Goal: Information Seeking & Learning: Find specific fact

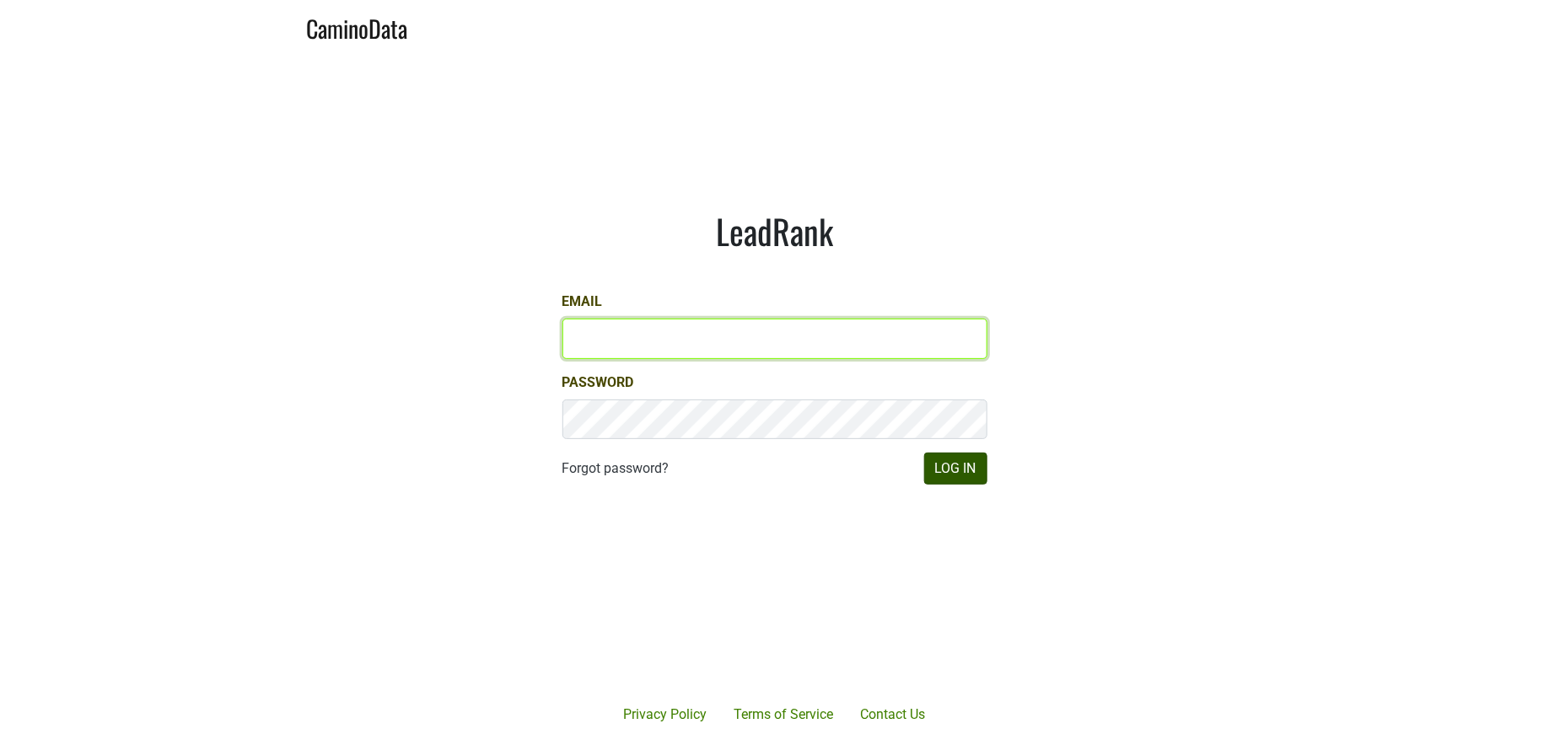
type input "[PERSON_NAME][EMAIL_ADDRESS][DOMAIN_NAME]"
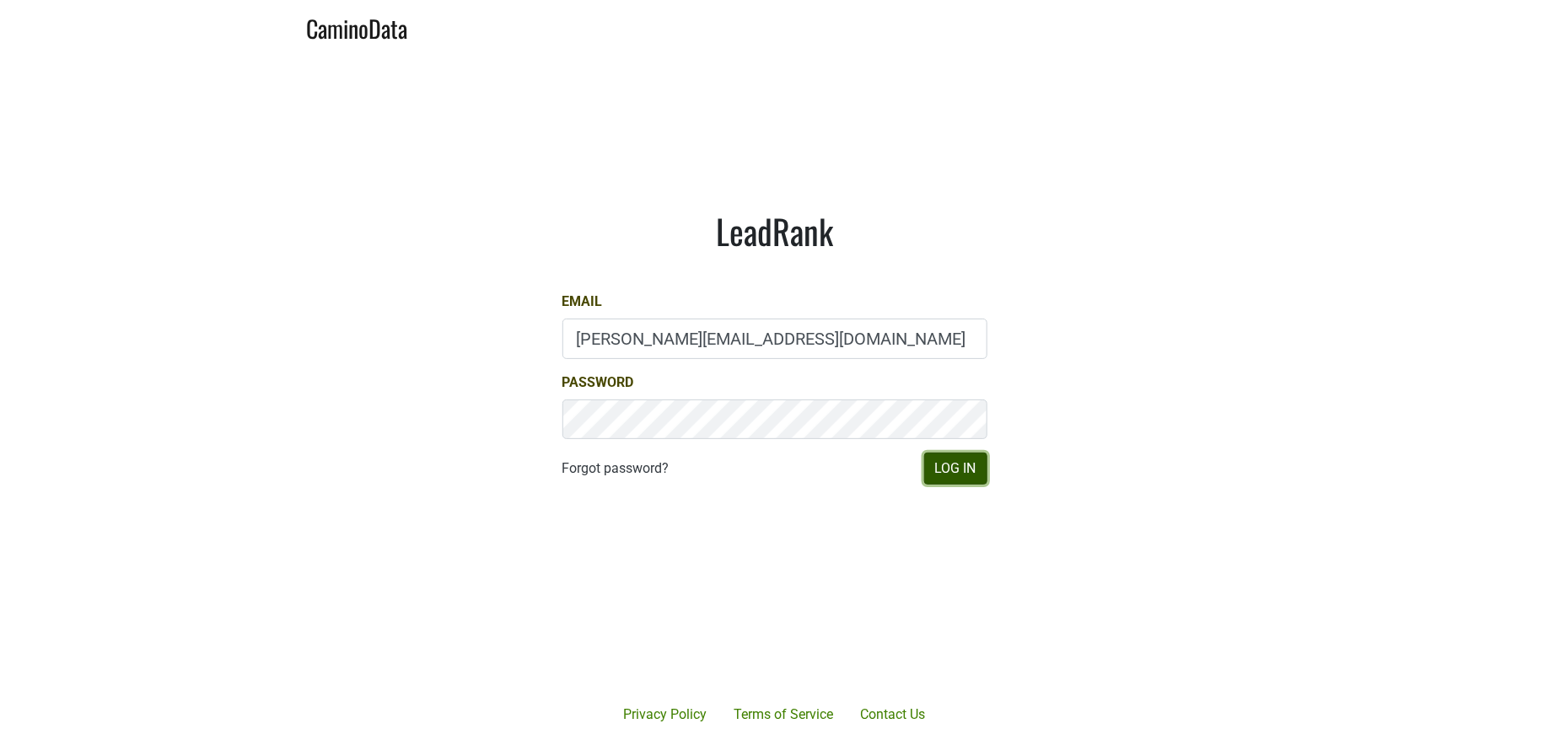
click at [955, 473] on button "Log In" at bounding box center [955, 469] width 63 height 32
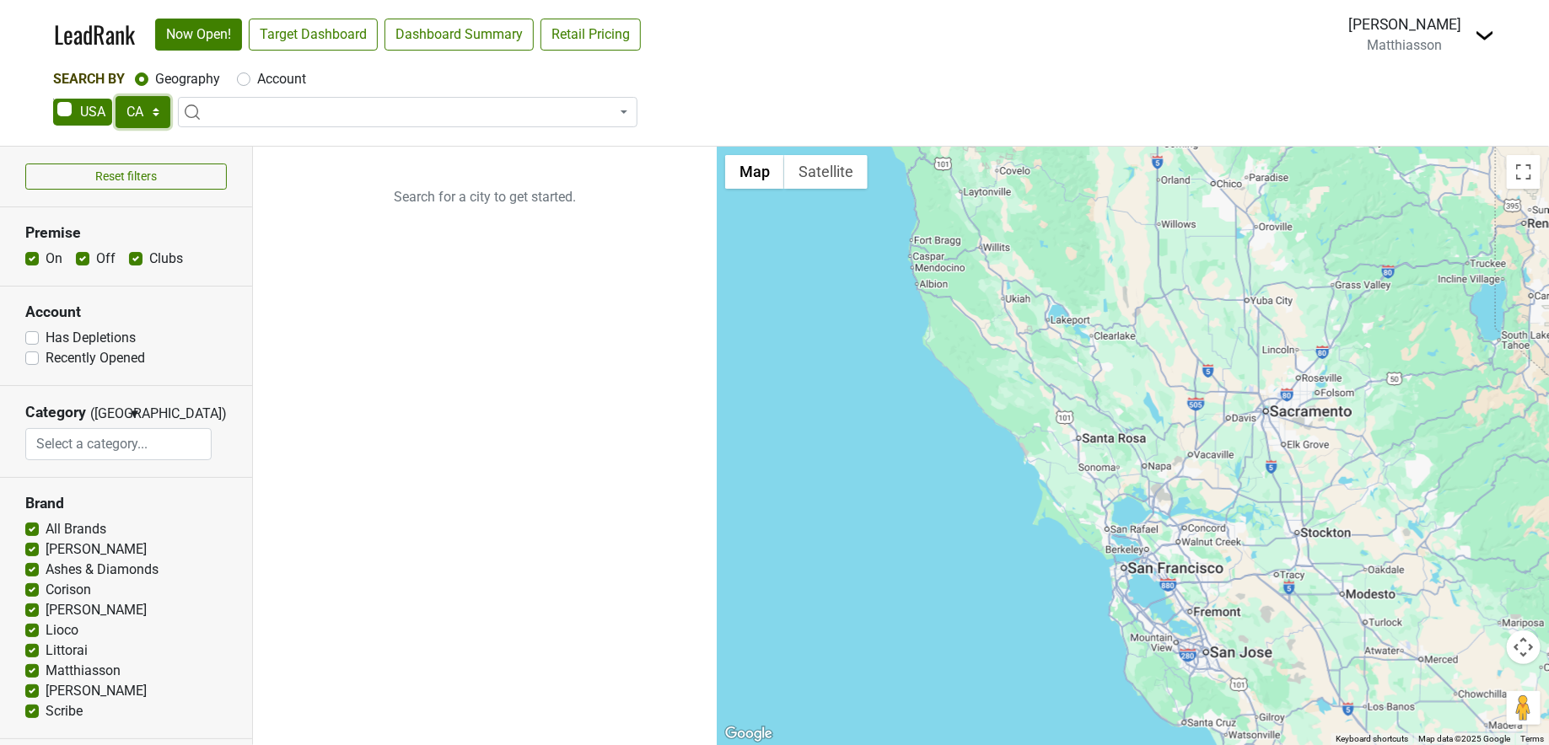
click at [133, 118] on select "AK AL AR AZ CA CO CT DC DE FL [GEOGRAPHIC_DATA] HI IA ID IL IN KS [GEOGRAPHIC_D…" at bounding box center [143, 112] width 55 height 32
select select "GA"
click at [257, 78] on label "Account" at bounding box center [281, 79] width 49 height 20
click at [245, 78] on input "Account" at bounding box center [243, 77] width 13 height 17
radio input "true"
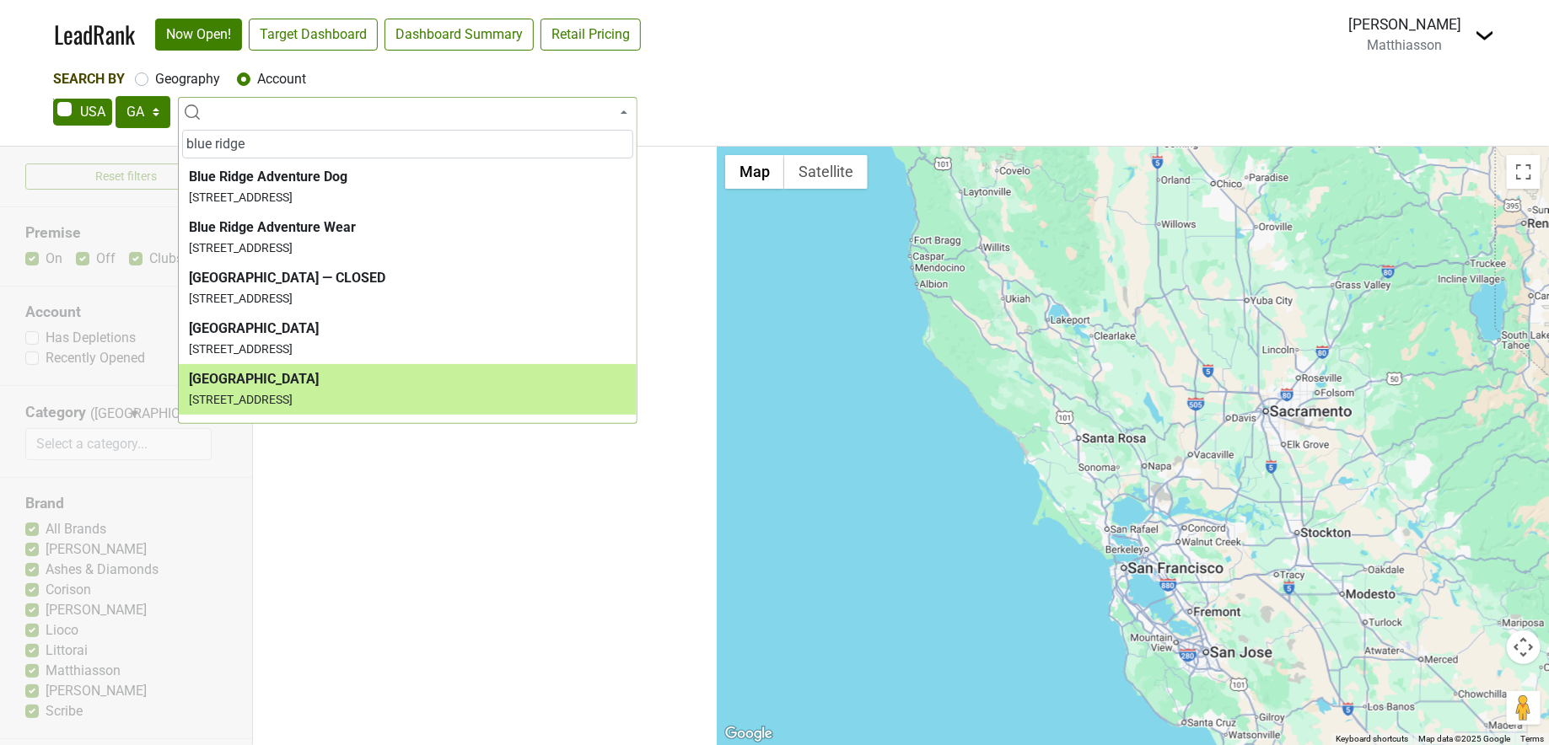
type input "blue ridge"
select select "318339"
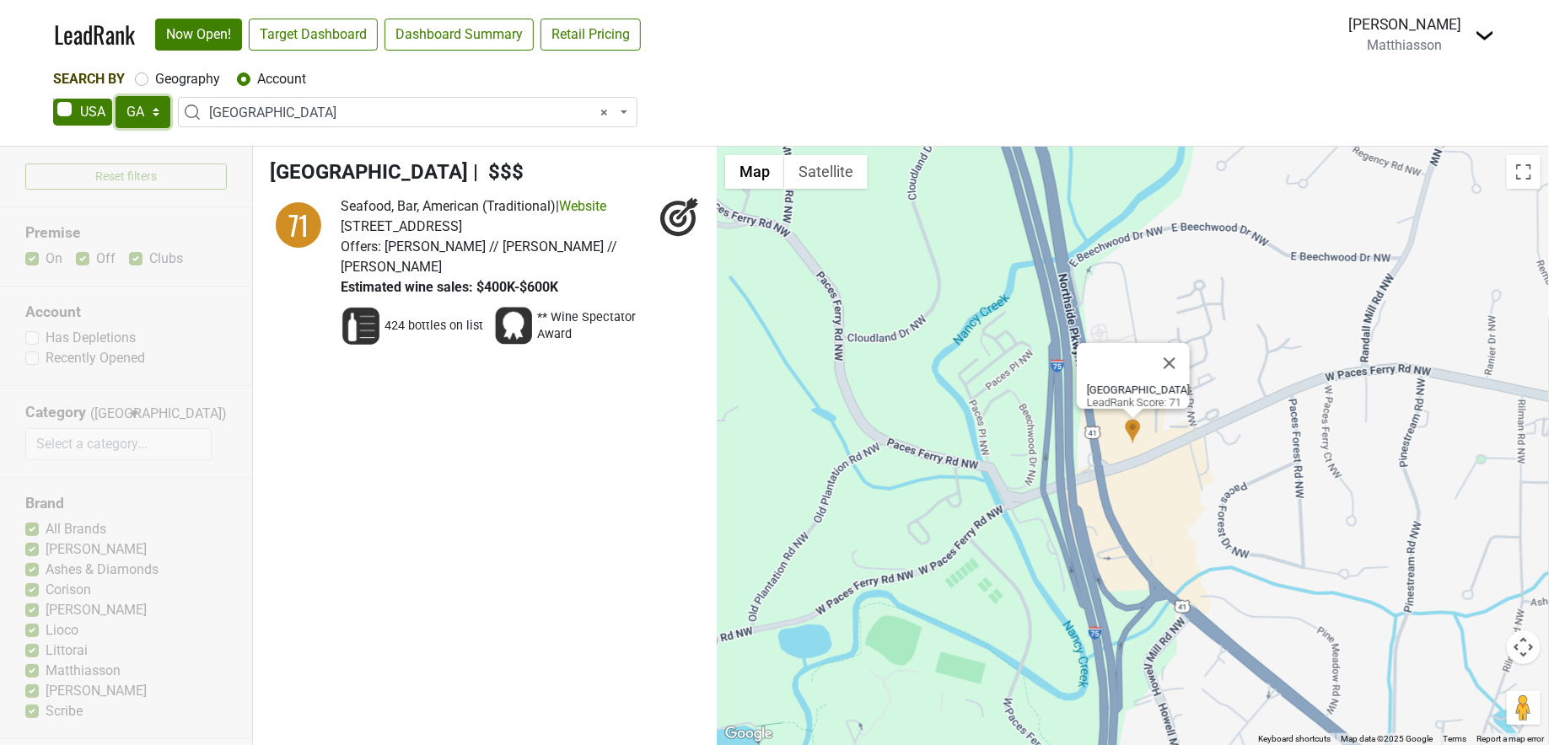
click at [158, 110] on select "AK AL AR AZ CA CO CT DC DE FL [GEOGRAPHIC_DATA] HI IA ID IL IN KS [GEOGRAPHIC_D…" at bounding box center [143, 112] width 55 height 32
select select "CA"
select select
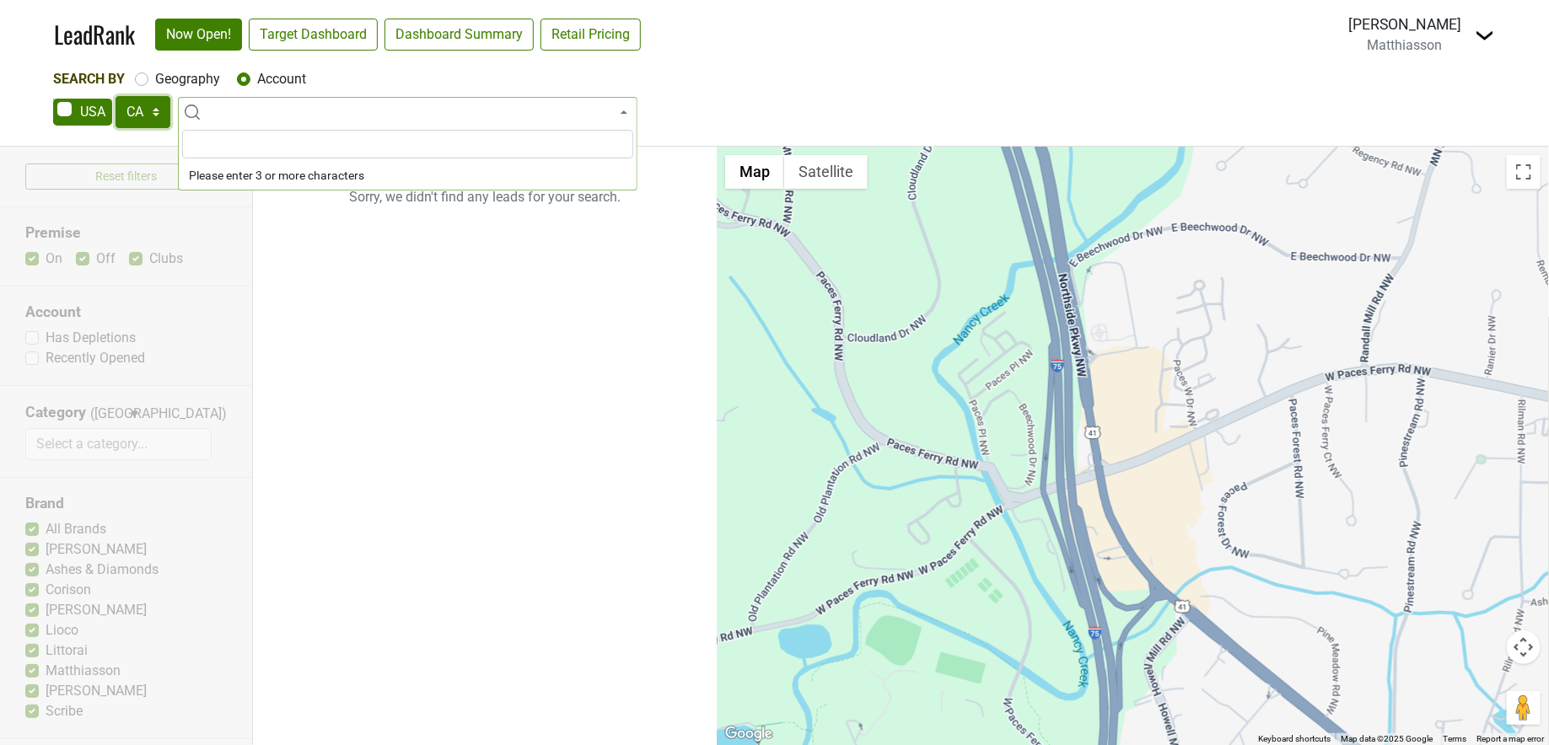
click at [148, 116] on select "AK AL AR AZ CA CO CT DC DE FL [GEOGRAPHIC_DATA] HI IA ID IL IN KS [GEOGRAPHIC_D…" at bounding box center [143, 112] width 55 height 32
select select "NY"
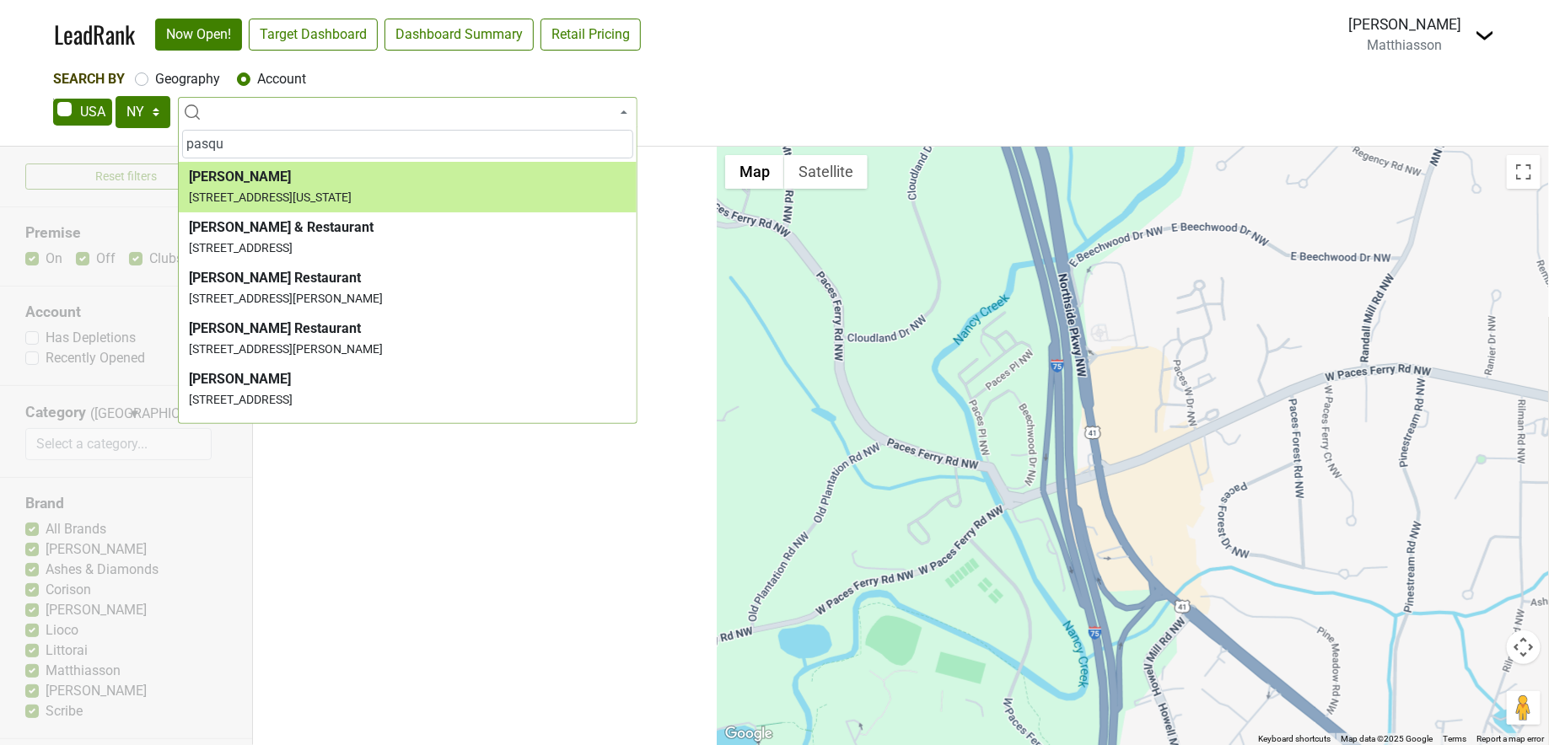
type input "pasqu"
select select "177652"
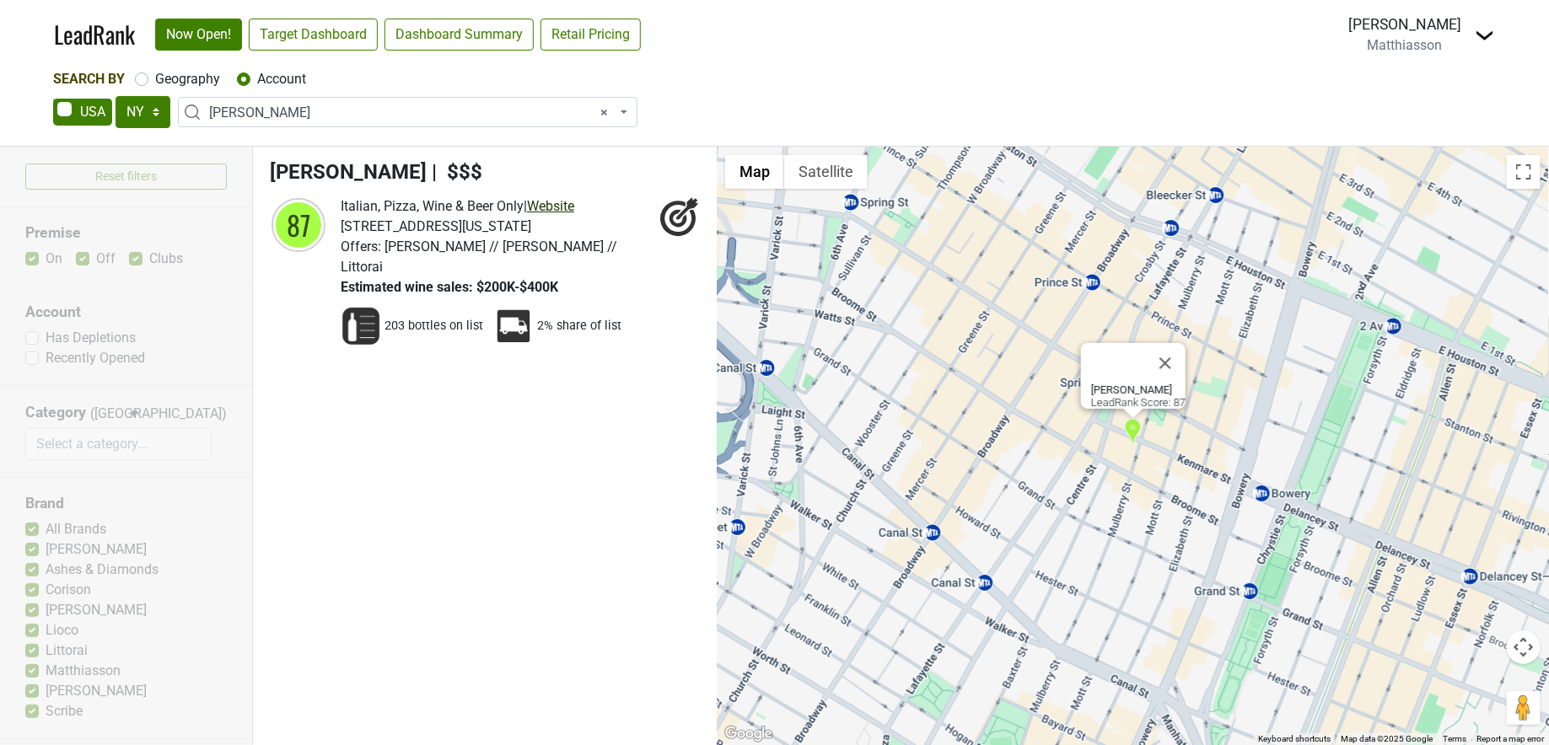
click at [562, 204] on link "Website" at bounding box center [550, 206] width 47 height 16
click at [155, 76] on label "Geography" at bounding box center [187, 79] width 65 height 20
click at [141, 76] on input "Geography" at bounding box center [141, 77] width 13 height 17
radio input "true"
select select
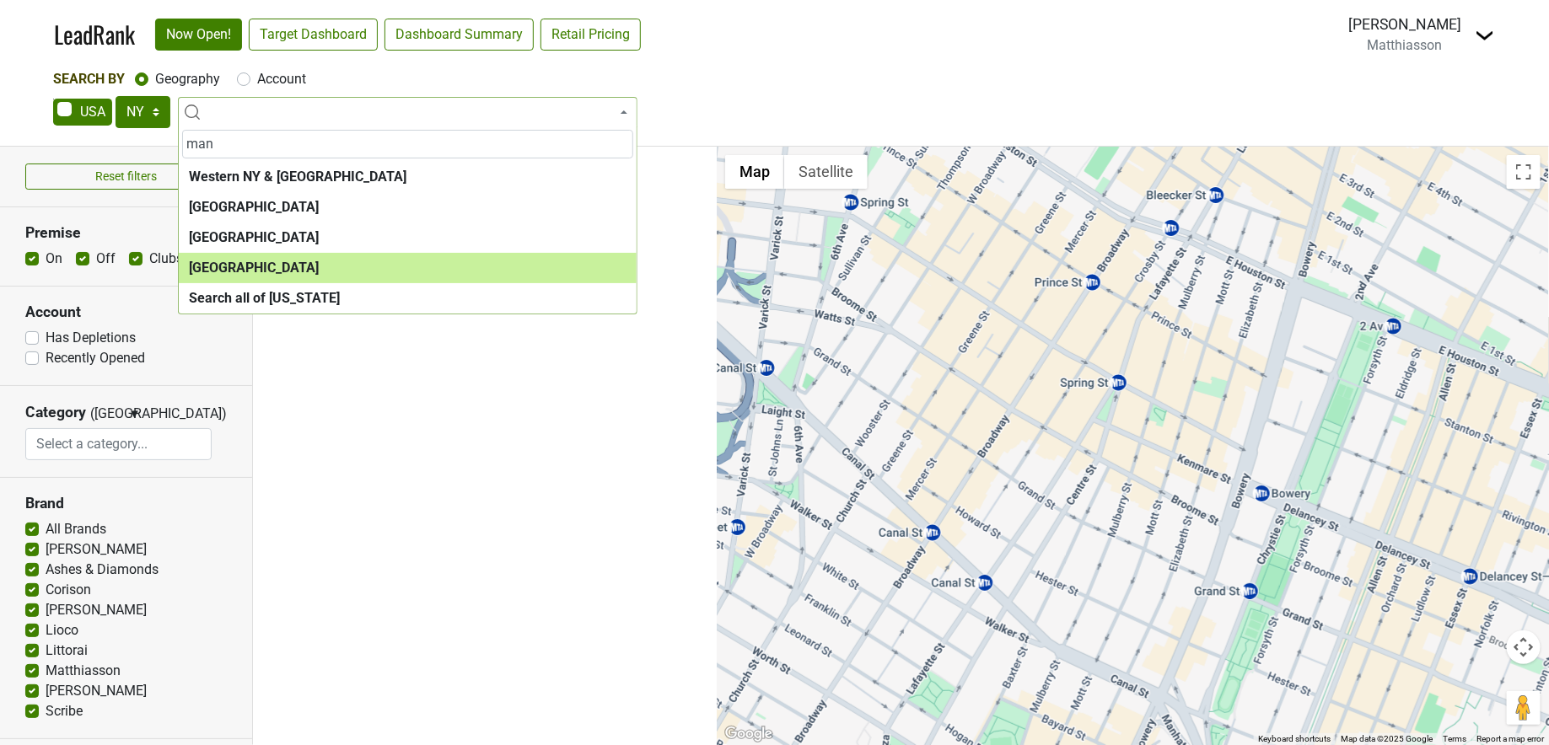
type input "man"
select select "1260"
